Goal: Information Seeking & Learning: Find specific fact

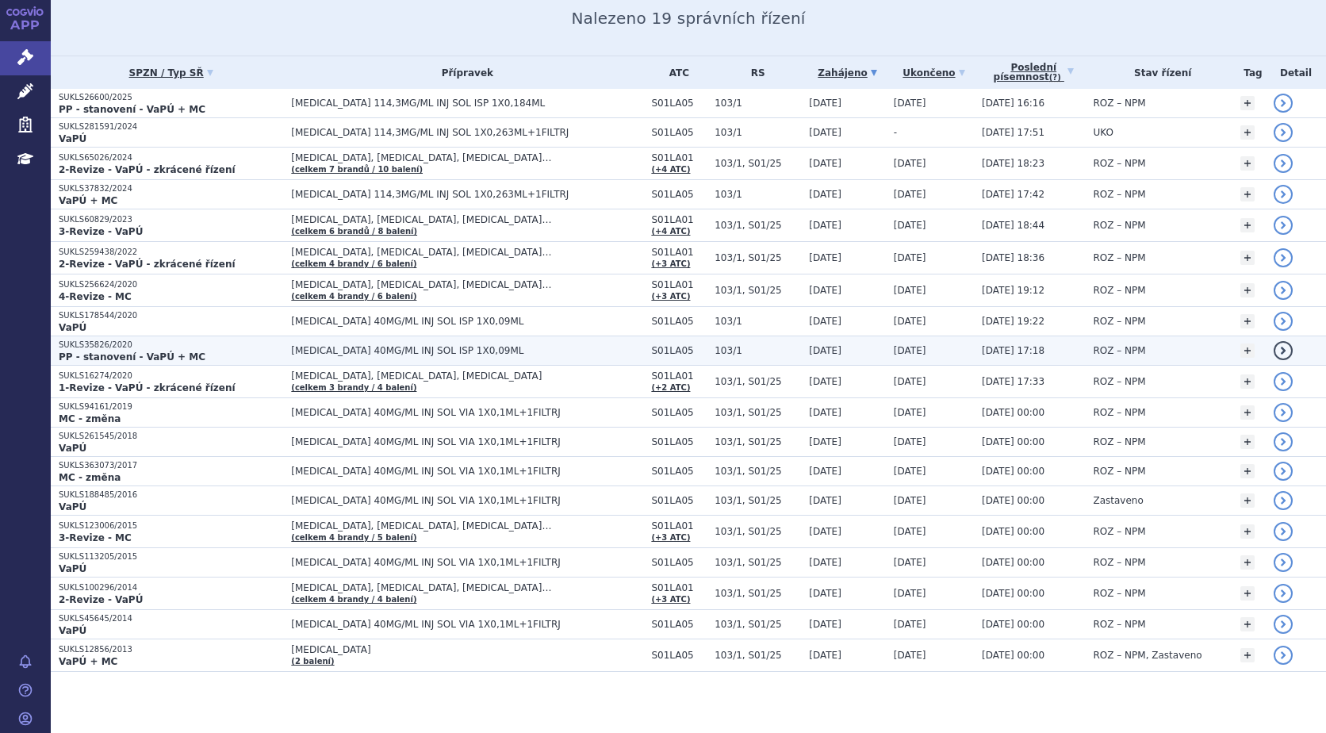
scroll to position [210, 0]
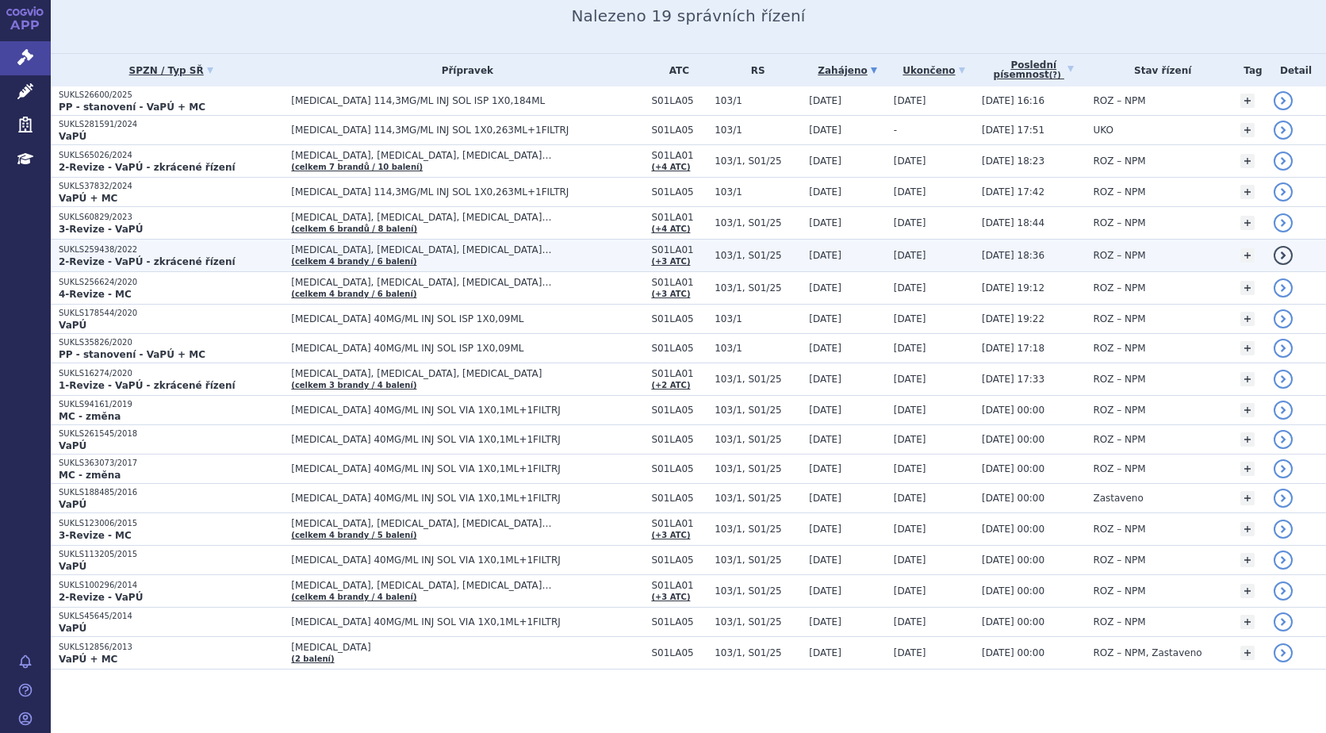
click at [90, 256] on strong "2-Revize - VaPÚ - zkrácené řízení" at bounding box center [147, 261] width 177 height 11
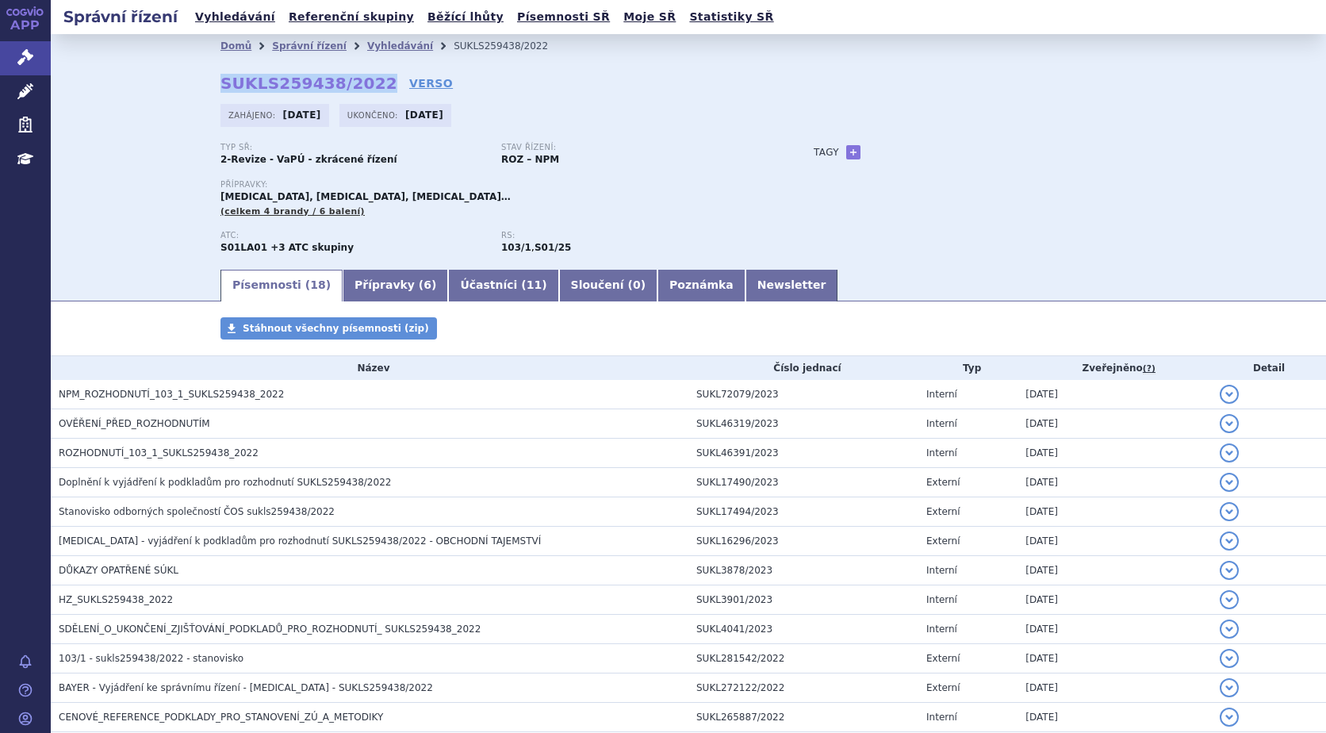
drag, startPoint x: 361, startPoint y: 82, endPoint x: 204, endPoint y: 89, distance: 157.2
click at [204, 89] on div "Domů Správní řízení Vyhledávání SUKLS259438/2022 SUKLS259438/2022 VERSO Zahájen…" at bounding box center [688, 162] width 999 height 209
copy strong "SUKLS259438/2022"
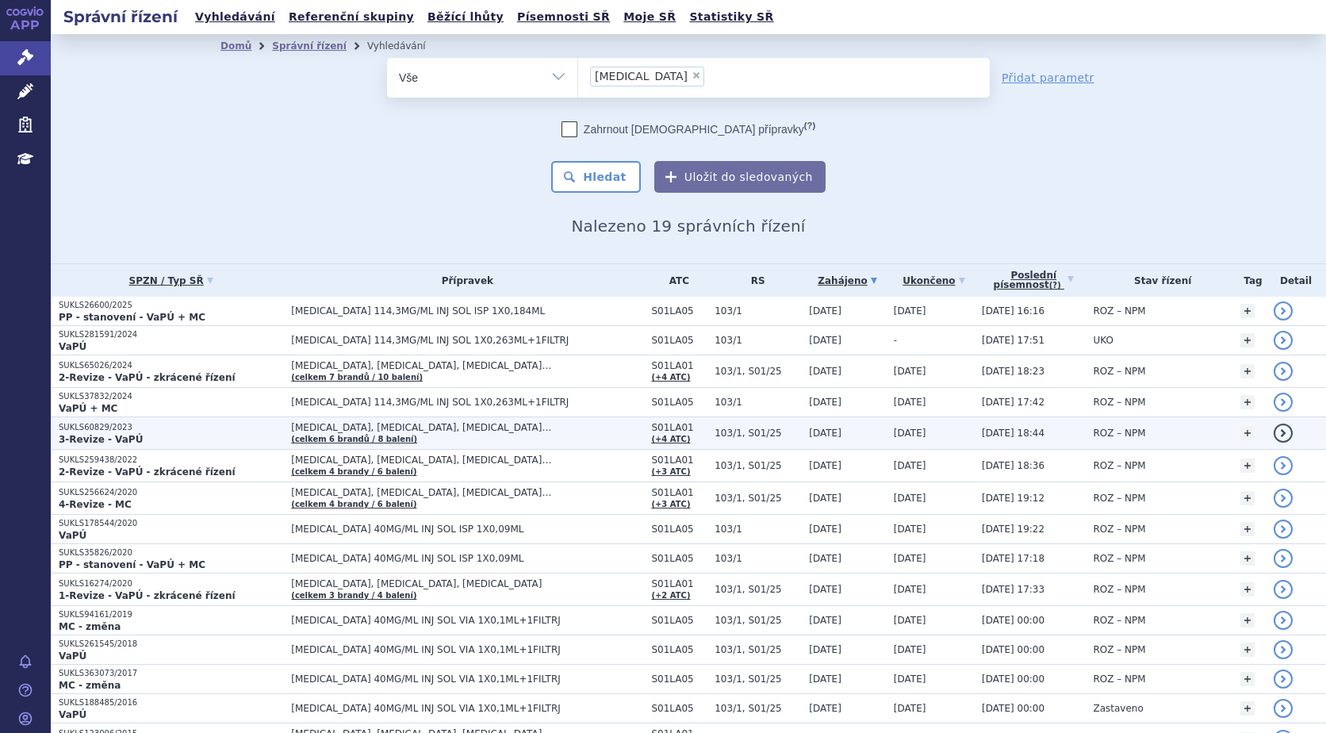
click at [113, 434] on strong "3-Revize - VaPÚ" at bounding box center [101, 439] width 84 height 11
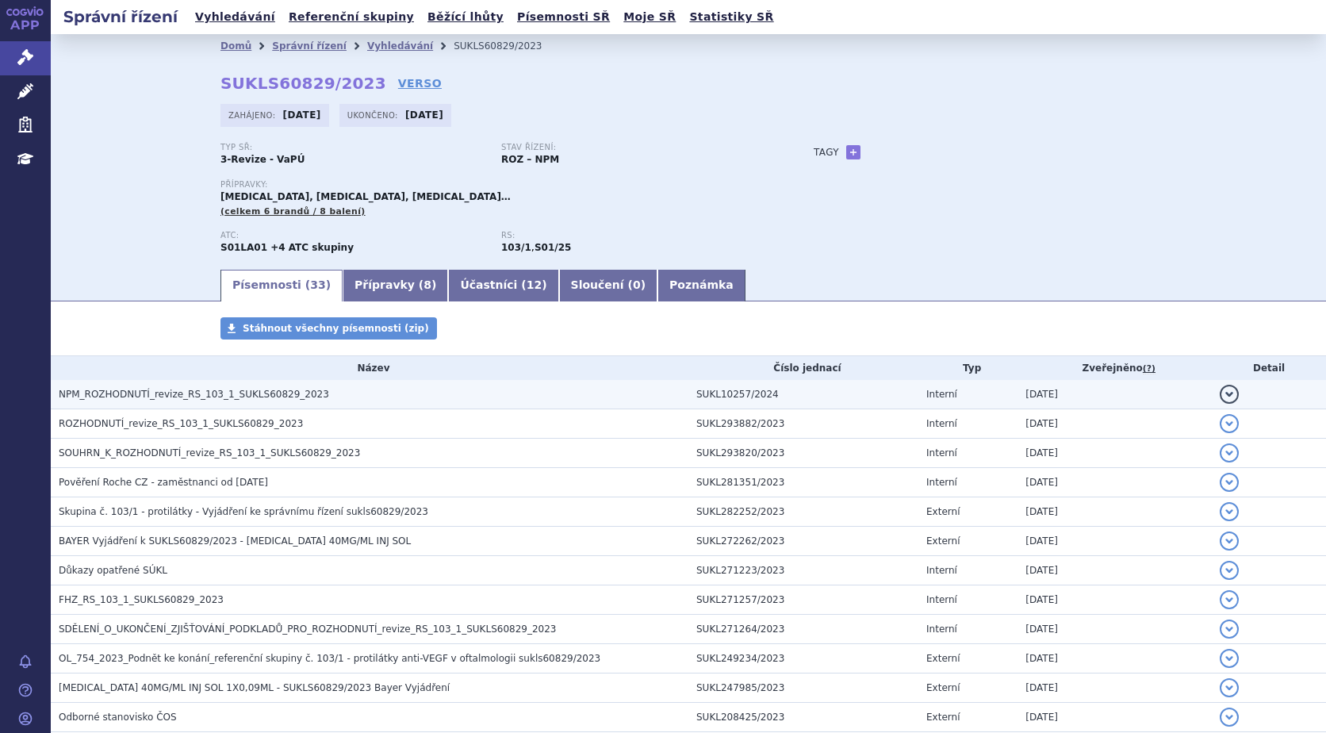
click at [161, 393] on span "NPM_ROZHODNUTÍ_revize_RS_103_1_SUKLS60829_2023" at bounding box center [194, 394] width 270 height 11
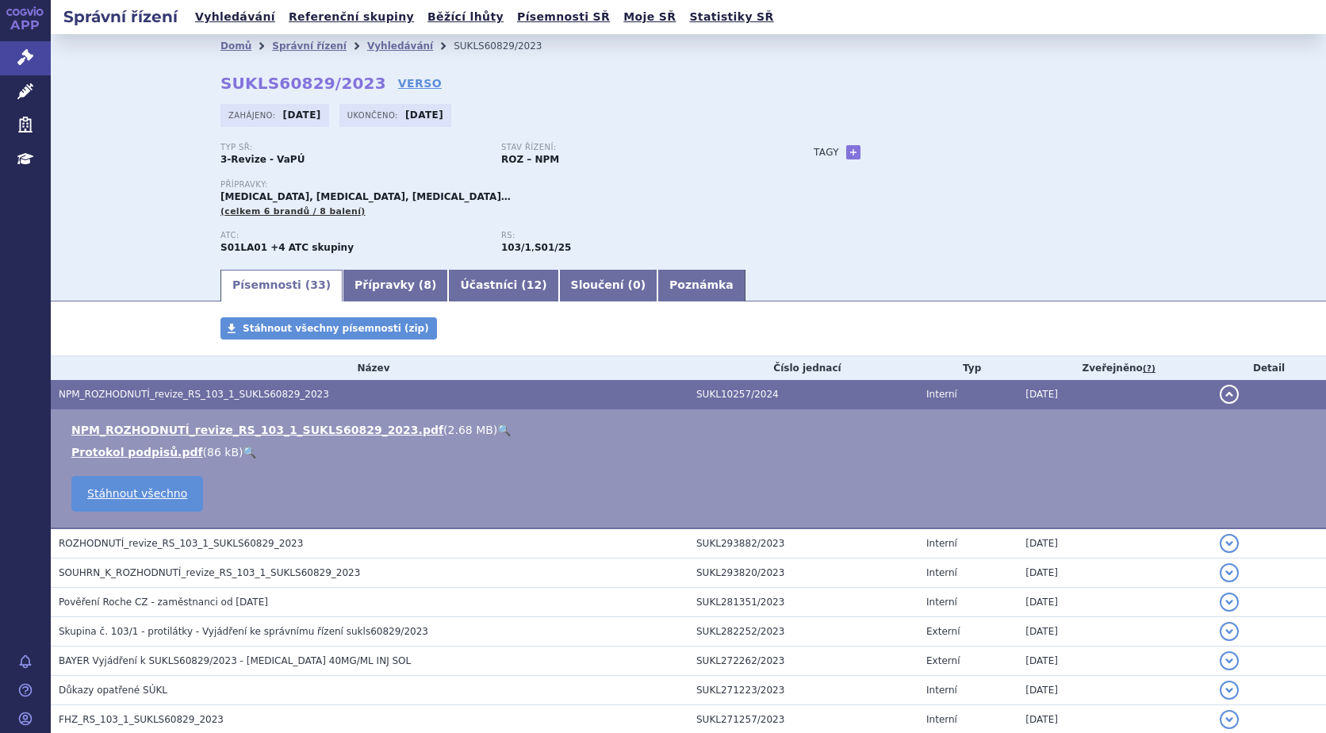
click at [497, 428] on link "🔍" at bounding box center [503, 429] width 13 height 13
drag, startPoint x: 215, startPoint y: 84, endPoint x: 351, endPoint y: 81, distance: 136.4
click at [351, 81] on strong "SUKLS60829/2023" at bounding box center [303, 83] width 166 height 19
copy strong "SUKLS60829/2023"
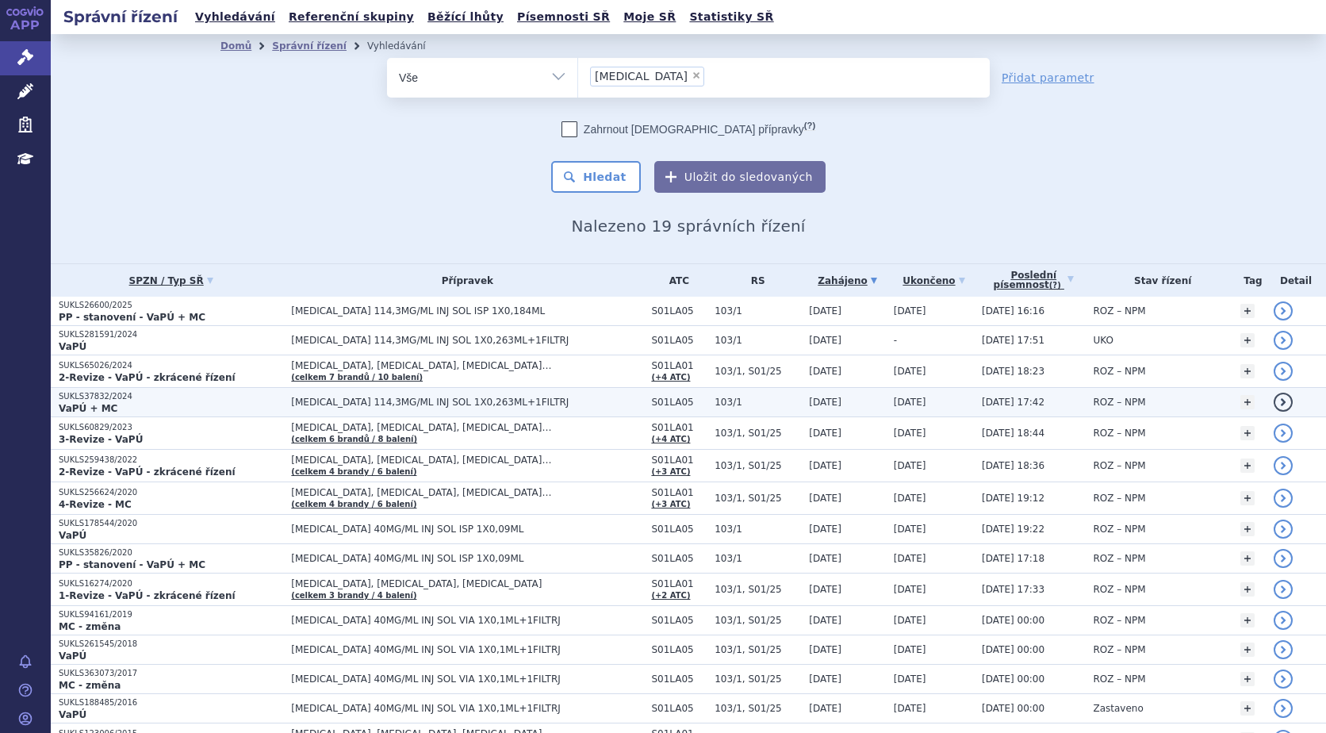
click at [102, 405] on strong "VaPÚ + MC" at bounding box center [88, 408] width 59 height 11
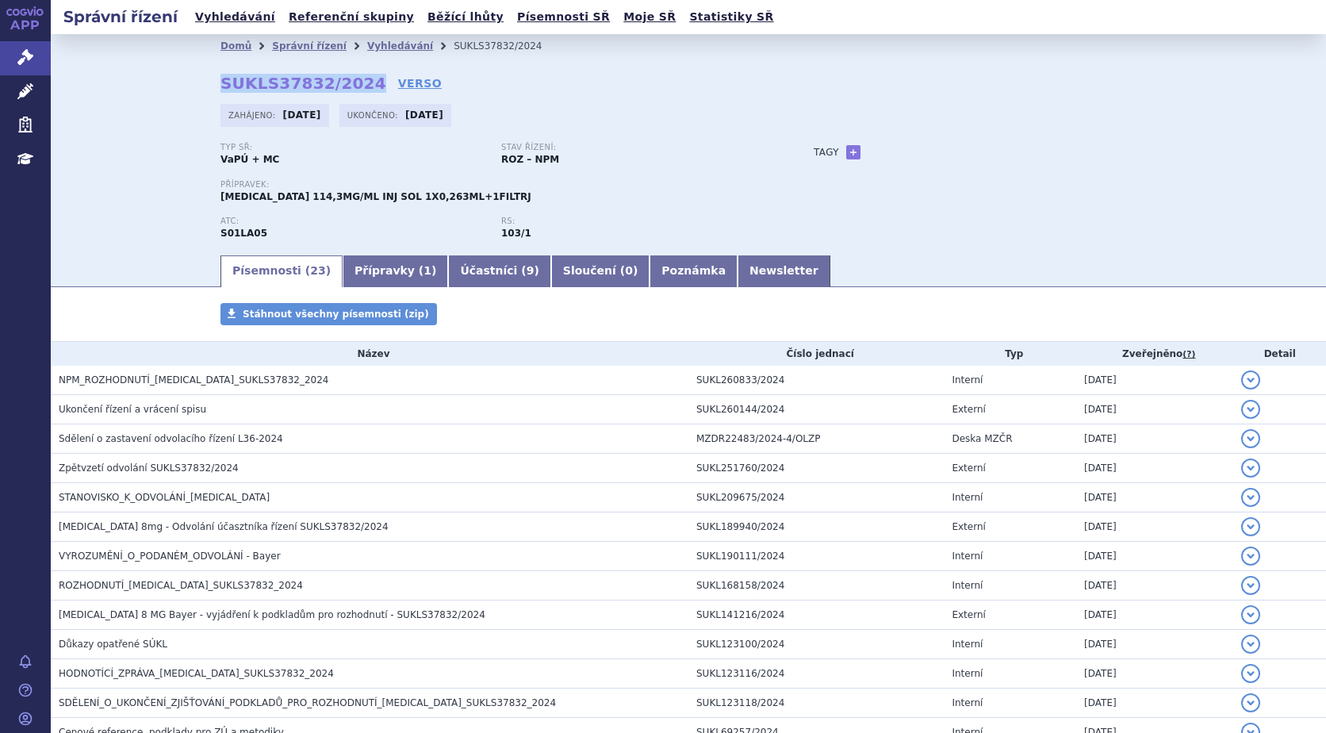
drag, startPoint x: 351, startPoint y: 81, endPoint x: 215, endPoint y: 82, distance: 135.6
click at [220, 82] on strong "SUKLS37832/2024" at bounding box center [303, 83] width 166 height 19
copy strong "SUKLS37832/2024"
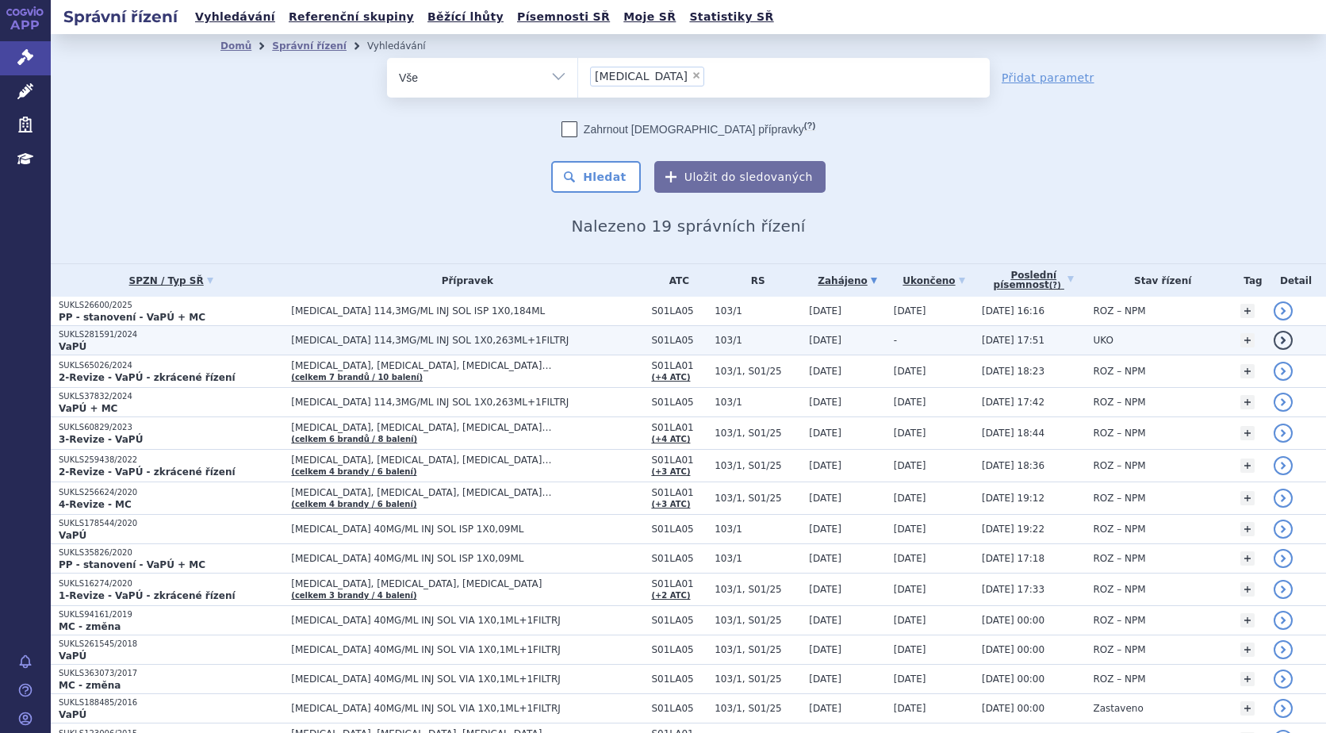
click at [105, 333] on p "SUKLS281591/2024" at bounding box center [171, 334] width 224 height 11
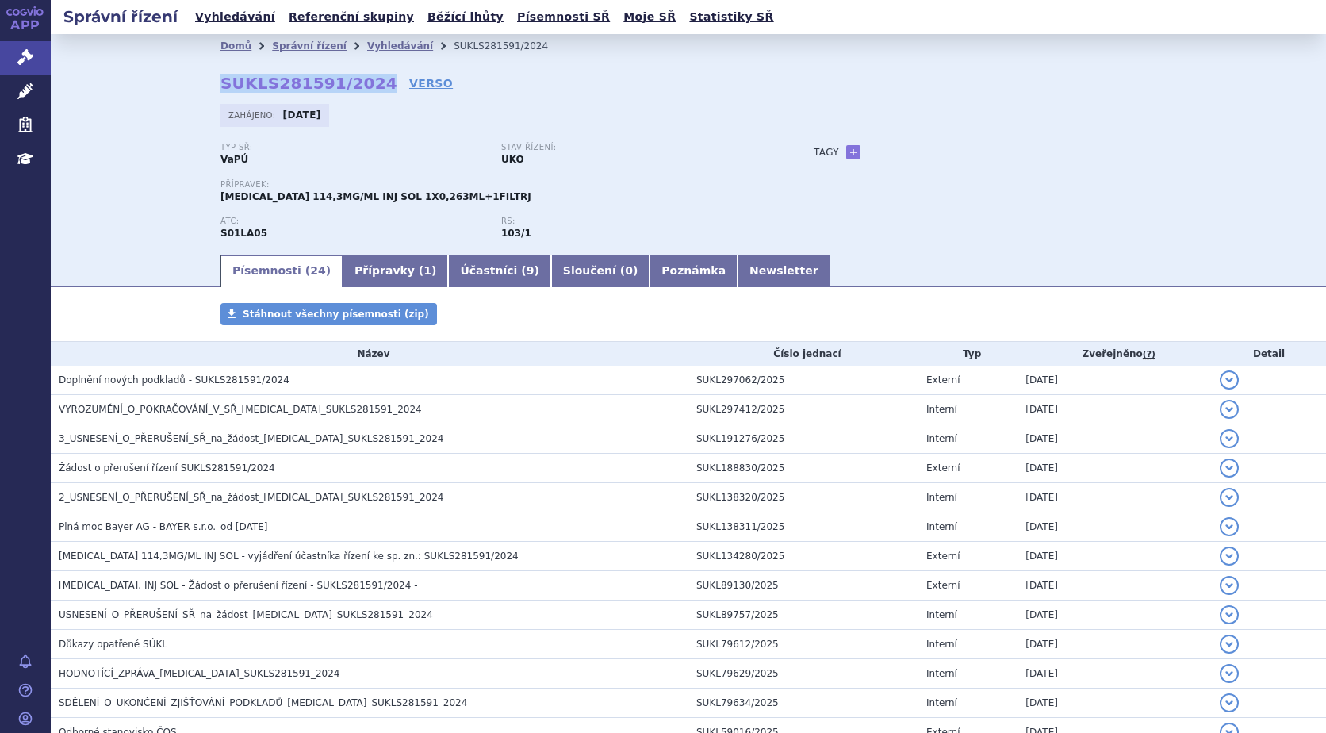
drag, startPoint x: 362, startPoint y: 83, endPoint x: 212, endPoint y: 88, distance: 150.8
click at [212, 88] on div "Domů Správní řízení Vyhledávání SUKLS281591/2024 SUKLS281591/2024 VERSO Zahájen…" at bounding box center [688, 155] width 999 height 195
copy strong "SUKLS281591/2024"
click at [222, 19] on link "Vyhledávání" at bounding box center [235, 16] width 90 height 21
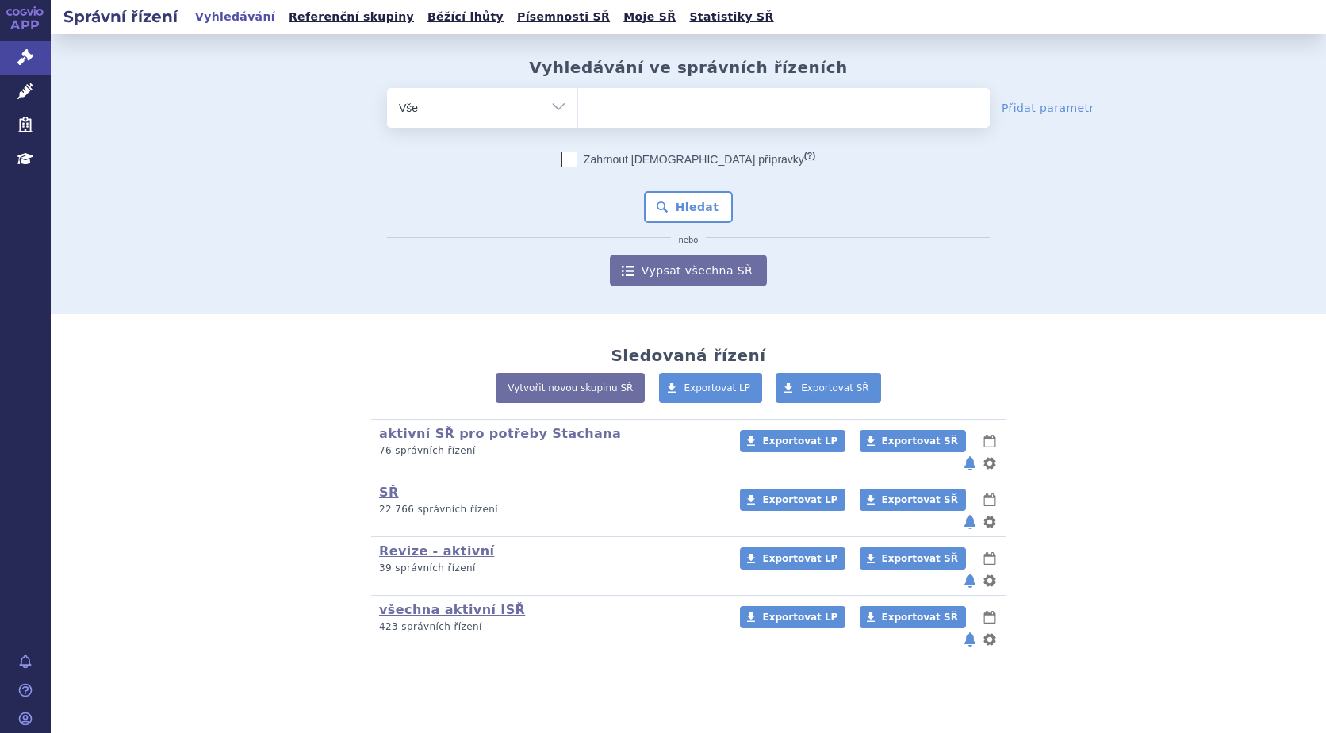
click at [645, 112] on ul at bounding box center [784, 104] width 412 height 33
click at [578, 112] on select at bounding box center [577, 107] width 1 height 40
type input "vy"
type input "vydu"
type input "vydura"
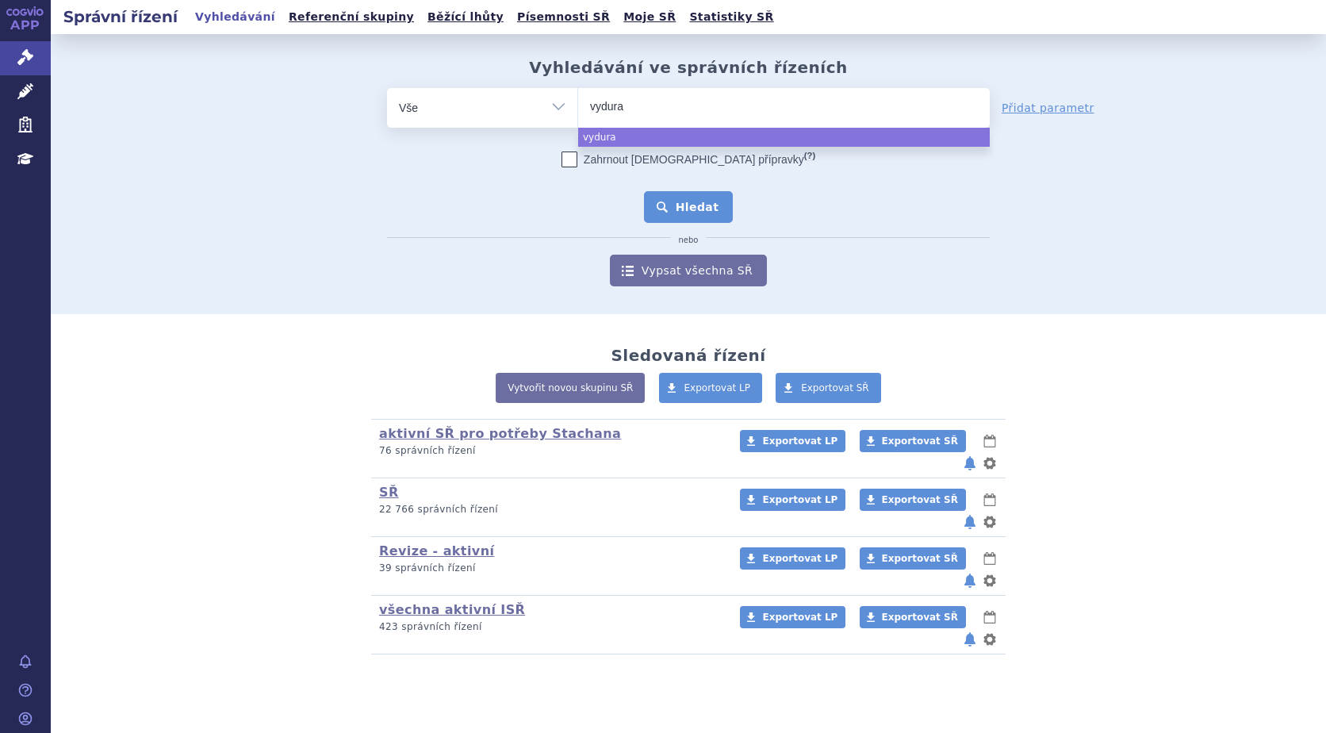
select select "vydura"
click at [689, 208] on button "Hledat" at bounding box center [689, 207] width 90 height 32
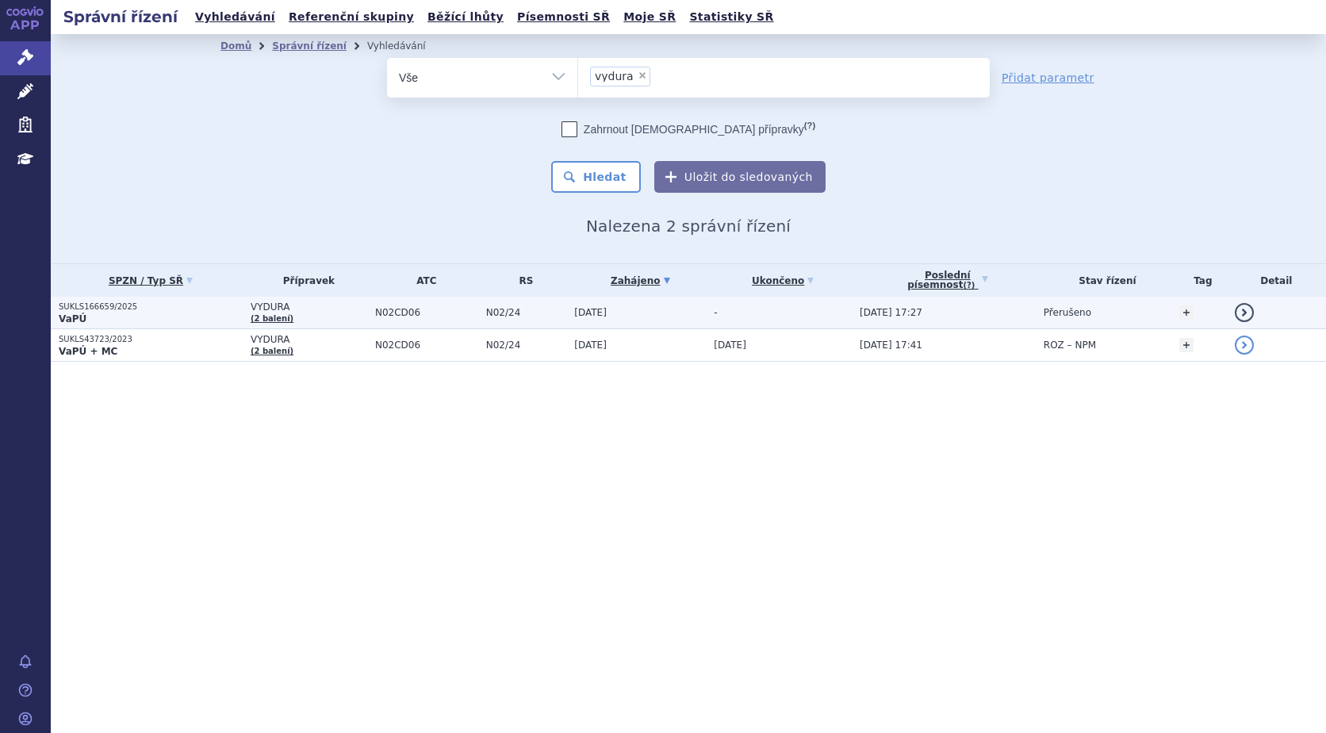
click at [75, 315] on strong "VaPÚ" at bounding box center [73, 318] width 28 height 11
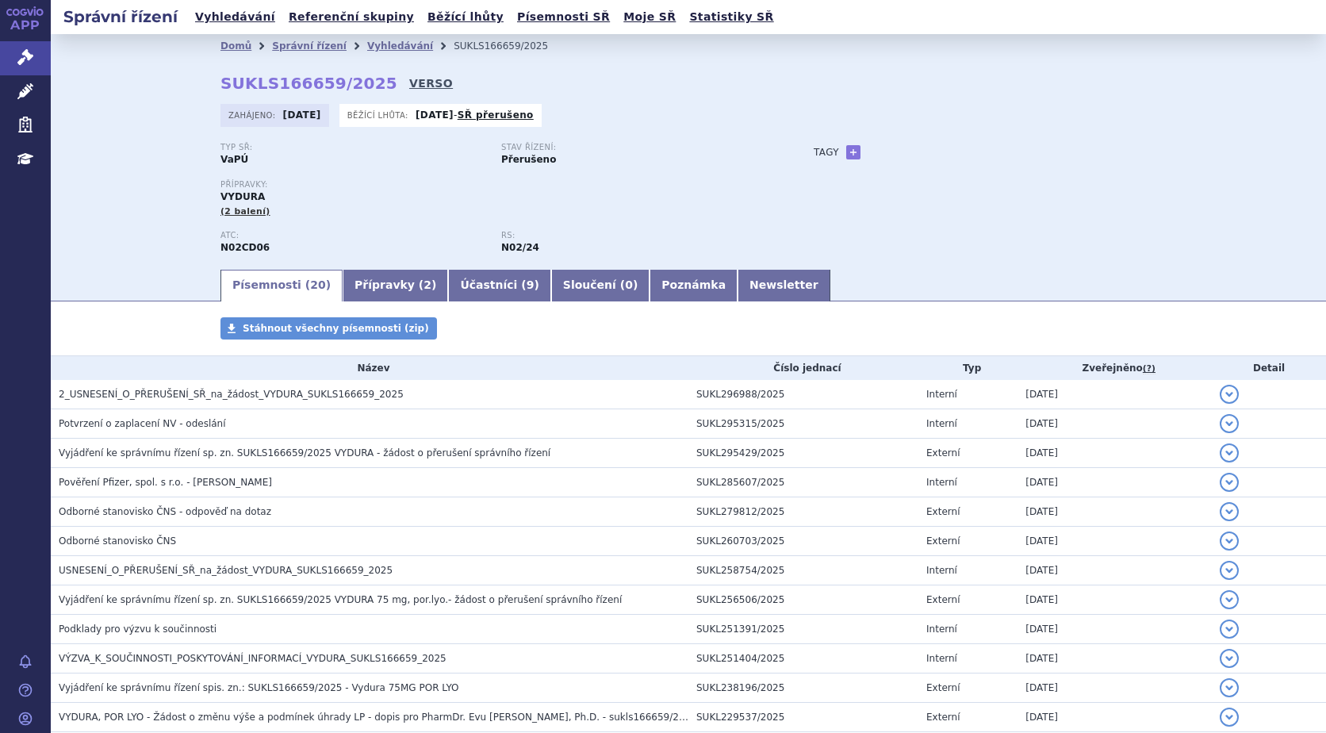
click at [409, 84] on link "VERSO" at bounding box center [431, 83] width 44 height 16
